Goal: Transaction & Acquisition: Purchase product/service

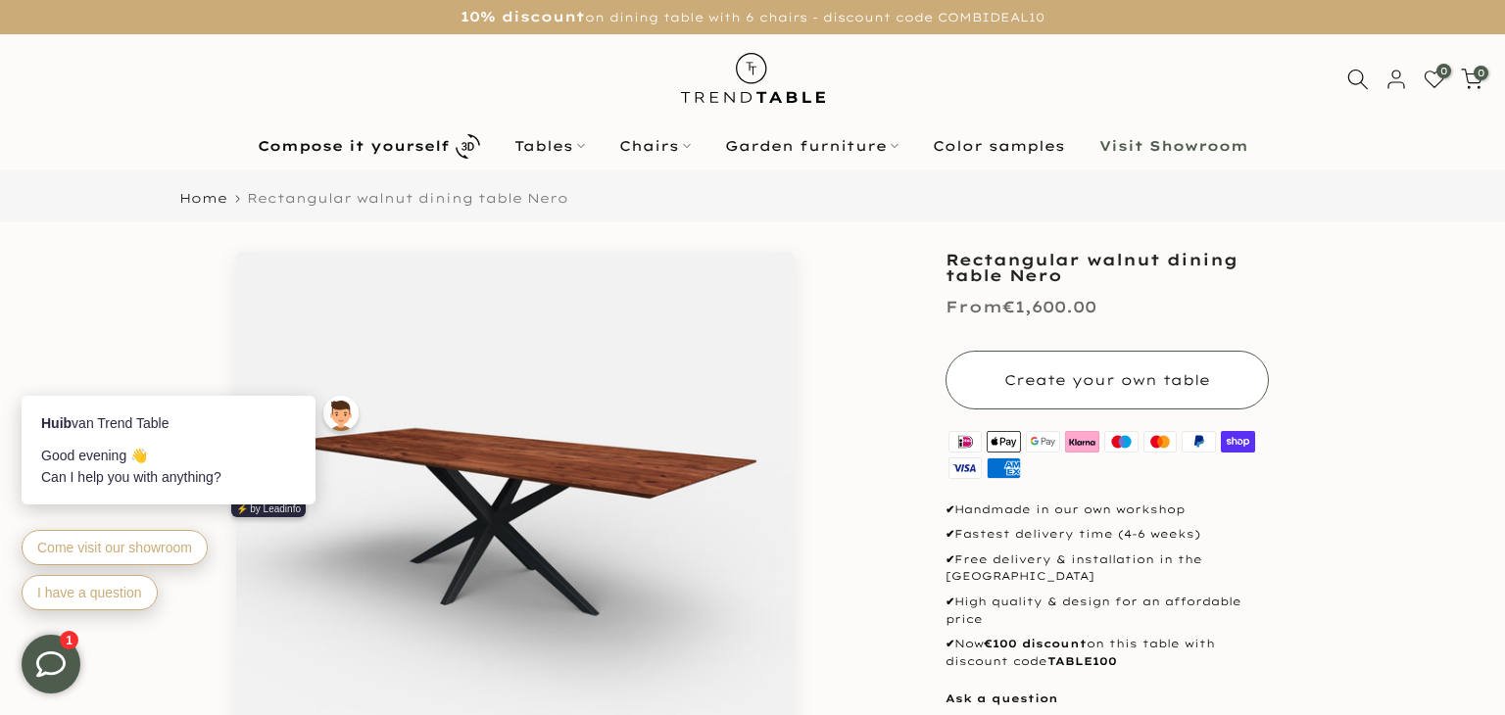
click at [1099, 376] on font "Create your own table" at bounding box center [1107, 380] width 206 height 18
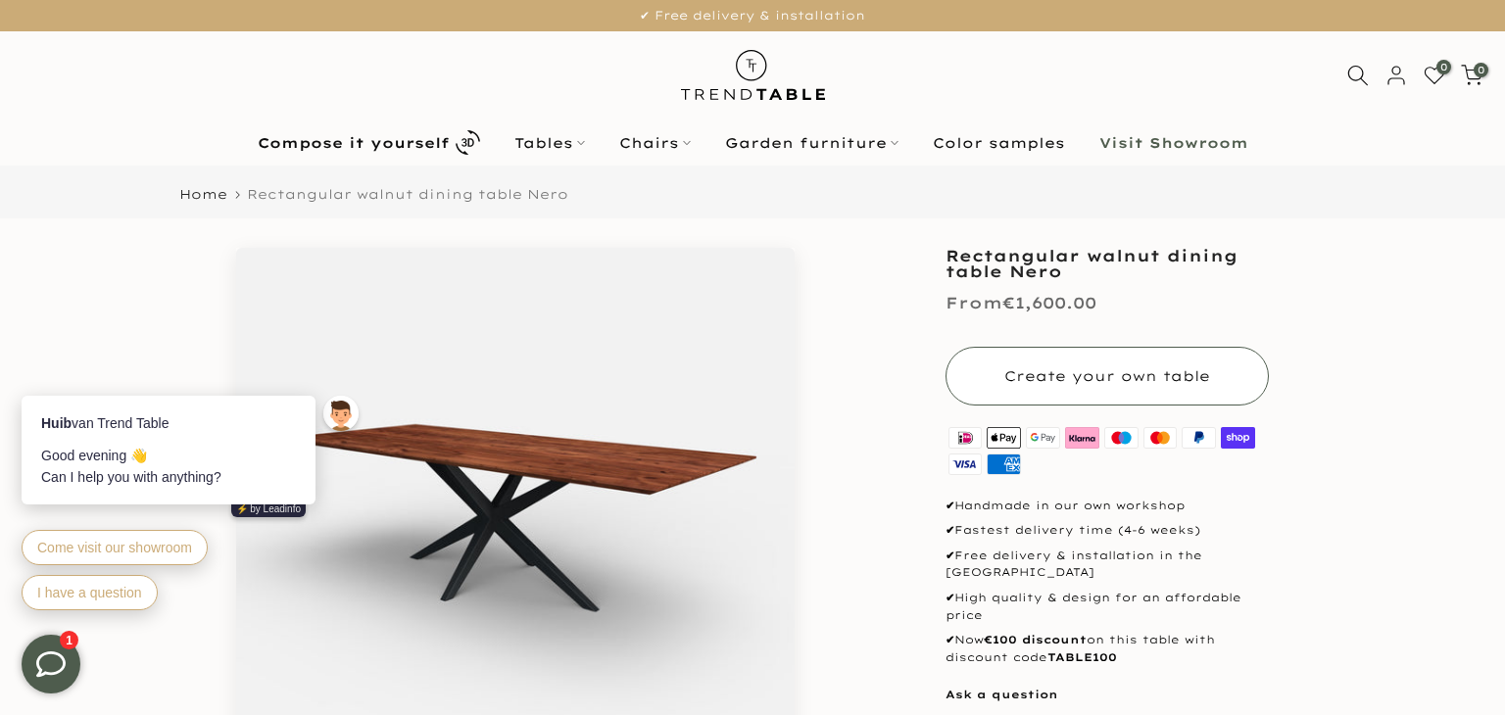
click at [1099, 376] on font "Create your own table" at bounding box center [1107, 376] width 206 height 18
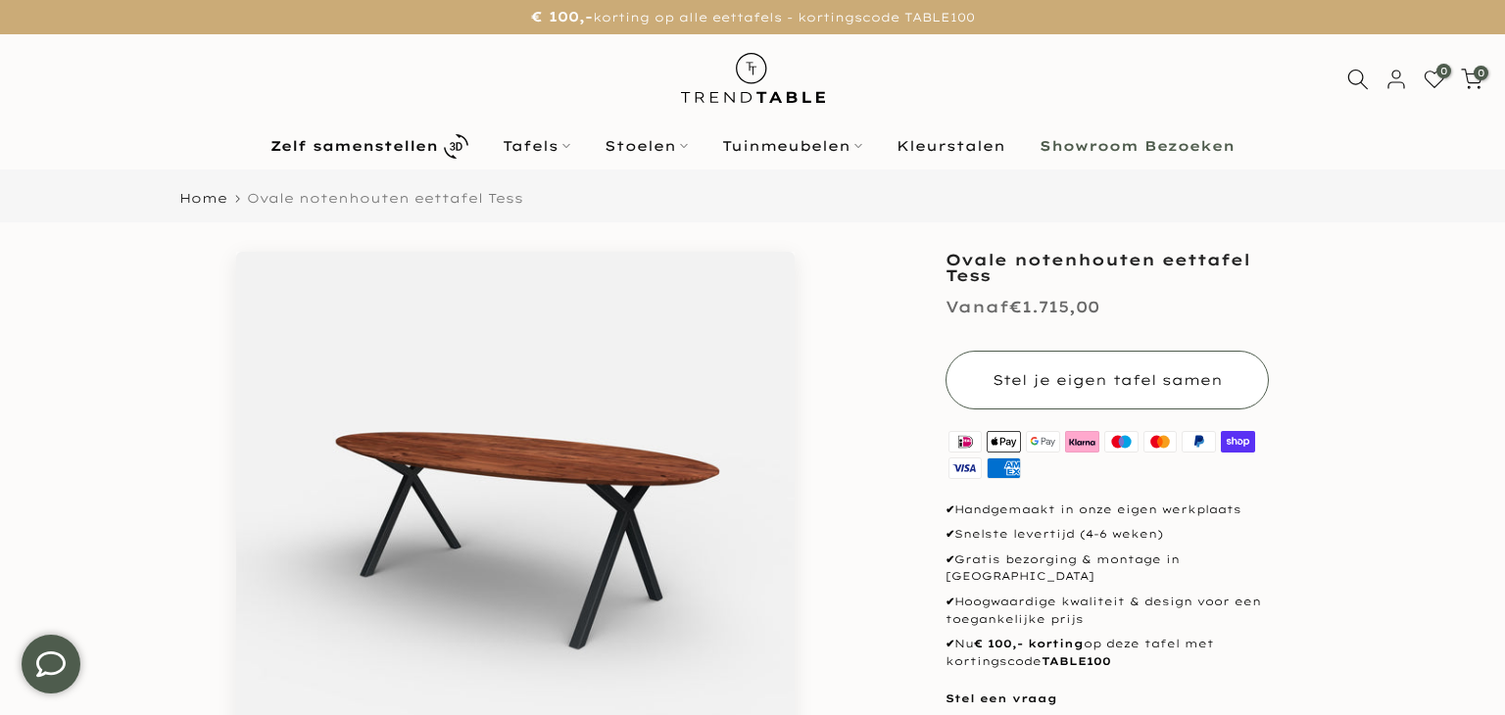
click at [1037, 395] on button "Stel je eigen tafel samen" at bounding box center [1106, 380] width 323 height 59
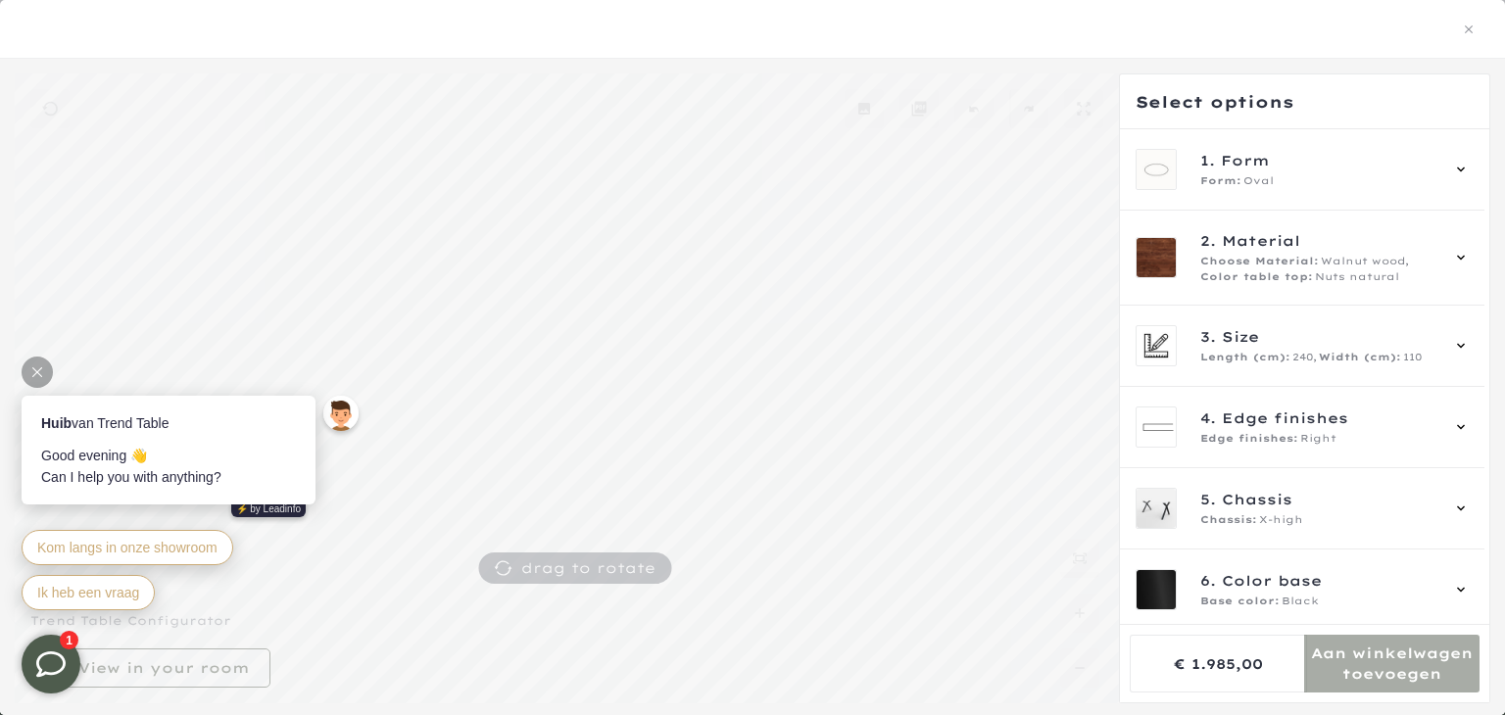
click at [43, 379] on div at bounding box center [37, 372] width 31 height 31
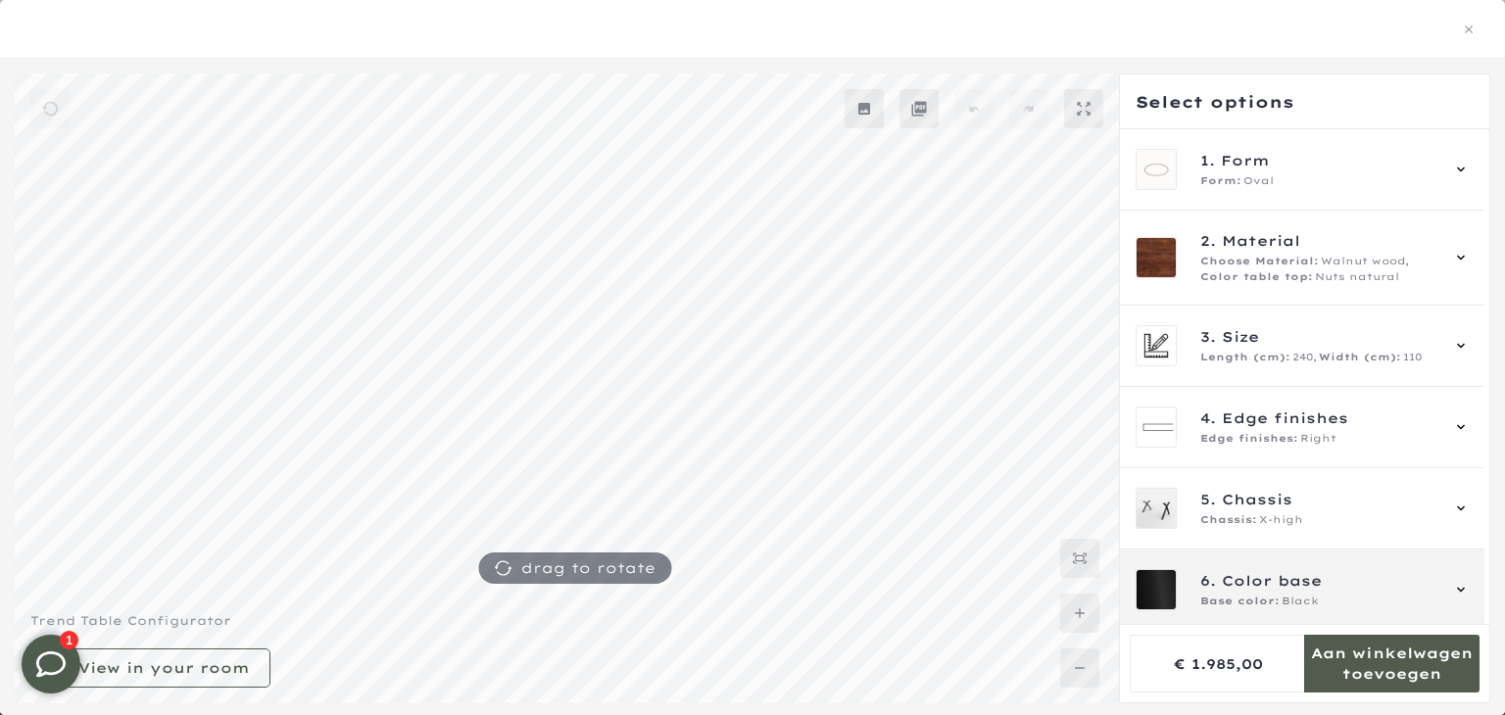
scroll to position [2543, 0]
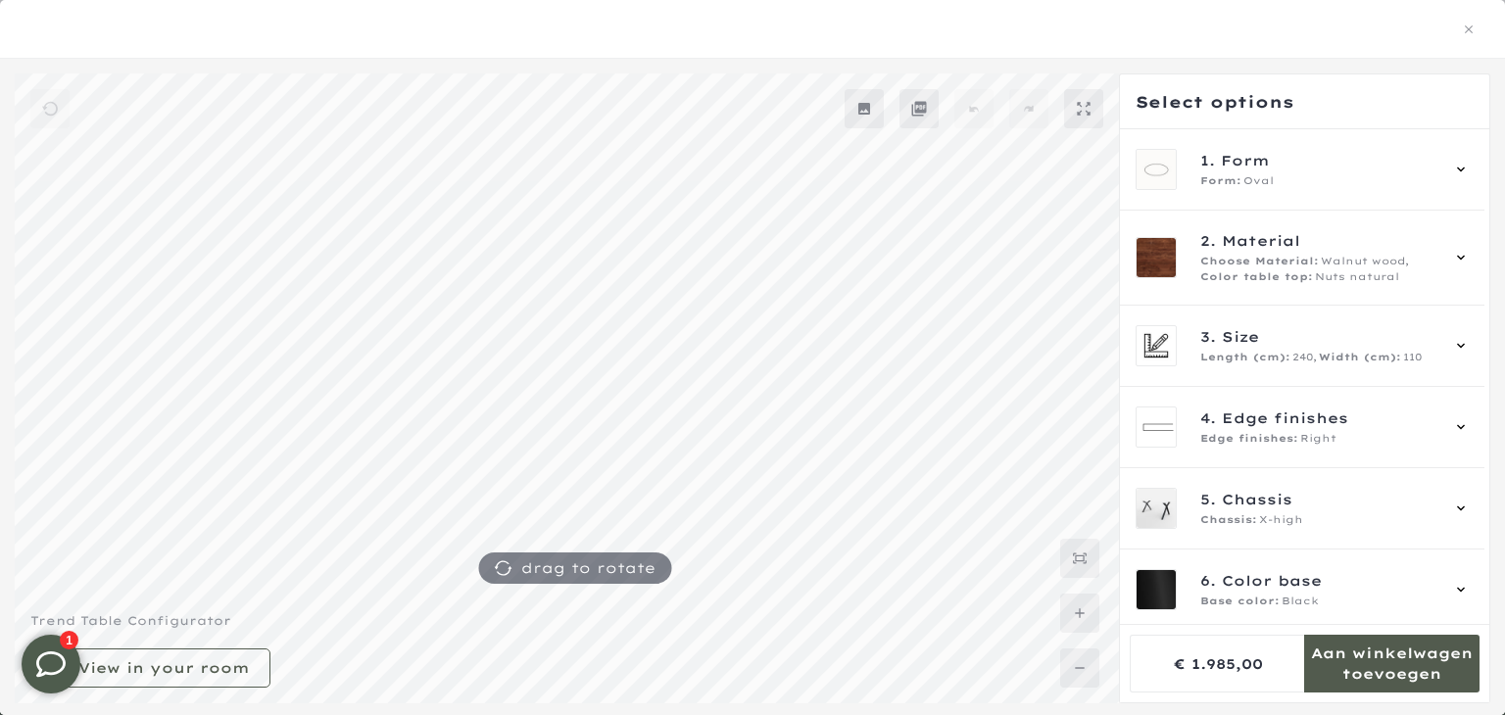
click at [1371, 647] on mmq-formatted-message at bounding box center [1391, 663] width 175 height 39
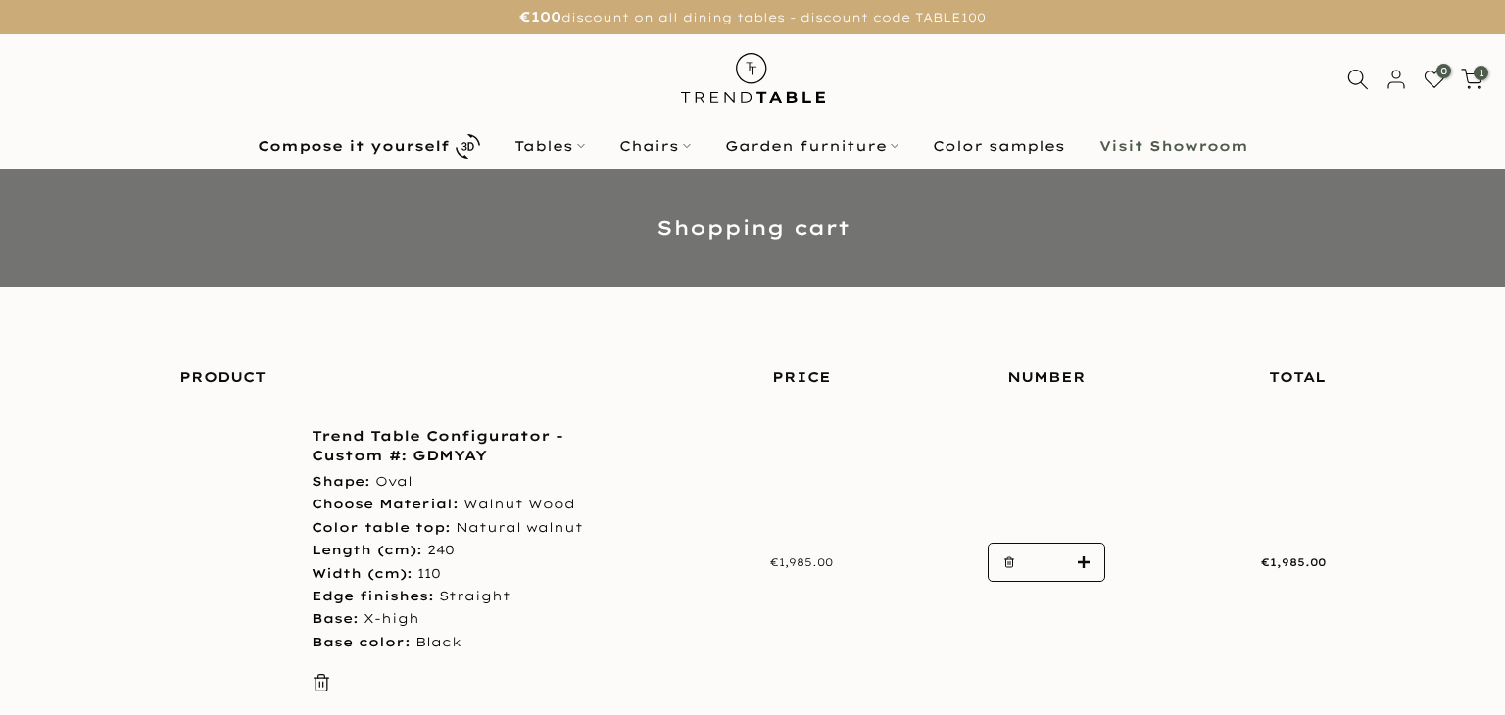
scroll to position [258, 0]
